Goal: Task Accomplishment & Management: Complete application form

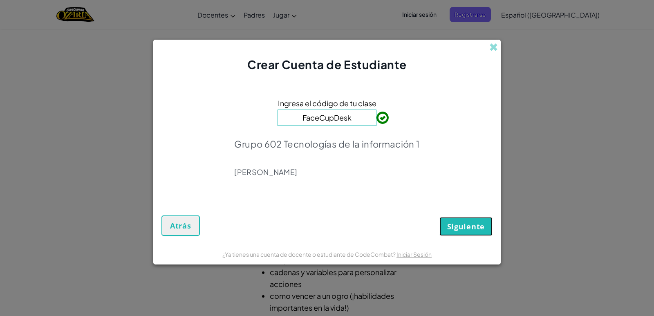
click at [460, 226] on span "Siguiente" at bounding box center [466, 227] width 38 height 10
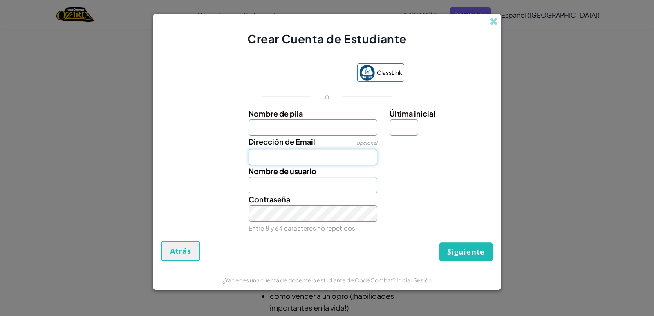
click at [319, 157] on input "Dirección de Email" at bounding box center [313, 157] width 129 height 16
type input "[EMAIL_ADDRESS][DOMAIN_NAME]"
click at [401, 162] on link "Iniciar Sesión" at bounding box center [435, 156] width 91 height 16
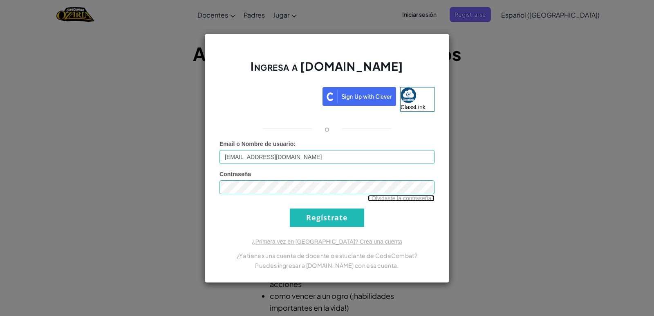
click at [399, 198] on link "¿Olvidaste la contraseña?" at bounding box center [401, 198] width 67 height 7
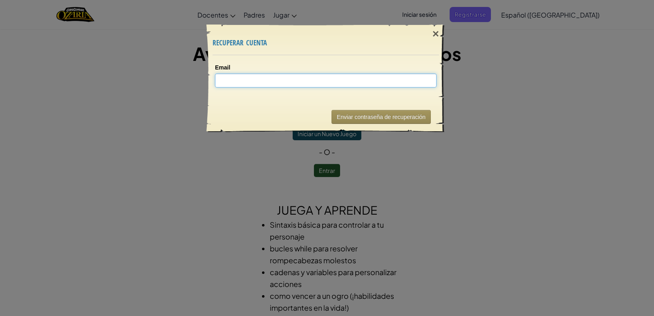
click at [346, 85] on input "Email" at bounding box center [326, 81] width 222 height 14
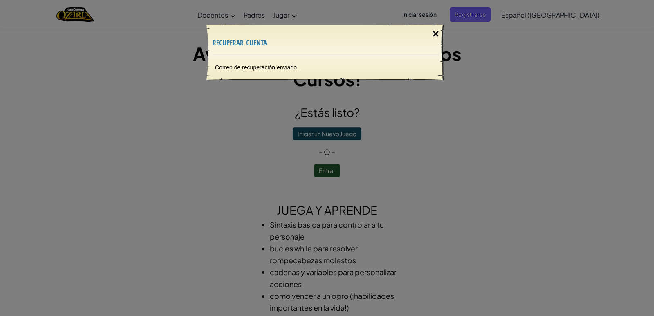
click at [438, 37] on div "×" at bounding box center [436, 34] width 19 height 24
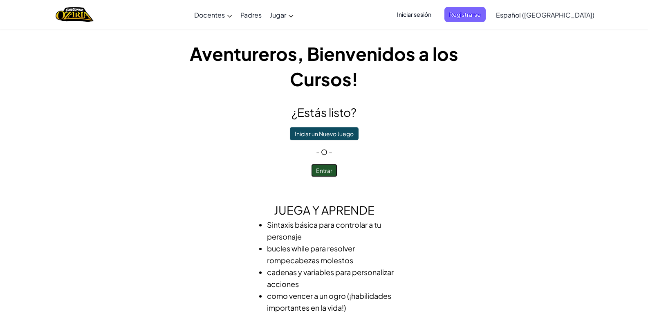
click at [323, 173] on button "Entrar" at bounding box center [324, 170] width 26 height 13
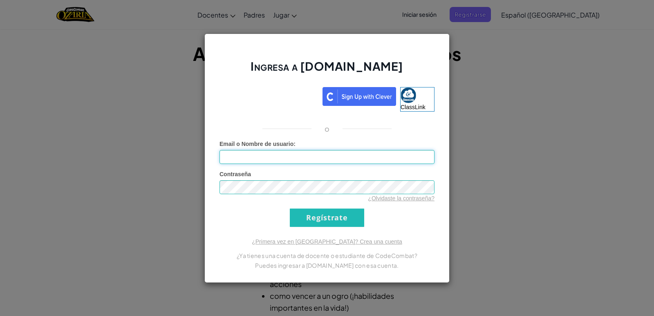
click at [324, 154] on input "Email o Nombre de usuario :" at bounding box center [327, 157] width 215 height 14
type input "[EMAIL_ADDRESS][DOMAIN_NAME]"
click at [344, 213] on input "Regístrate" at bounding box center [327, 218] width 74 height 18
